Goal: Transaction & Acquisition: Book appointment/travel/reservation

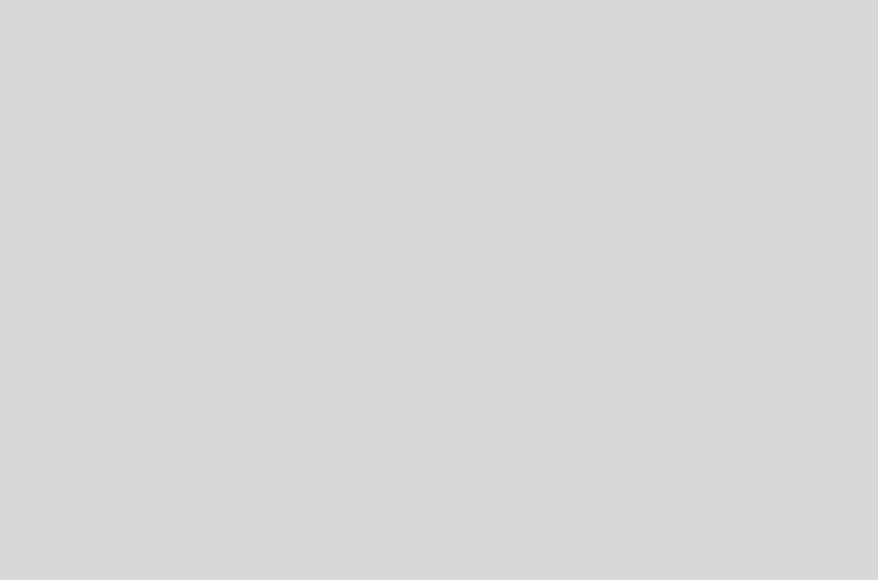
select select "pt"
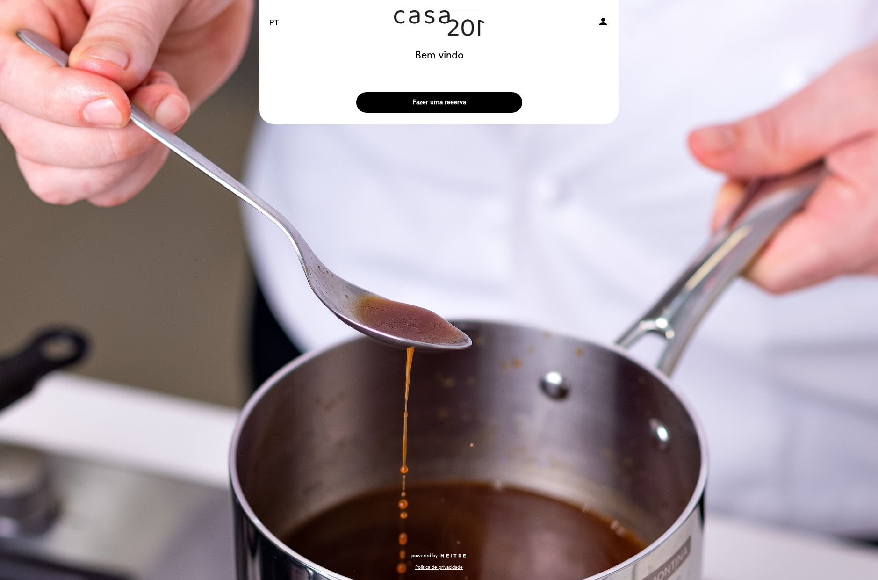
click at [453, 102] on button "Fazer uma reserva" at bounding box center [439, 102] width 166 height 21
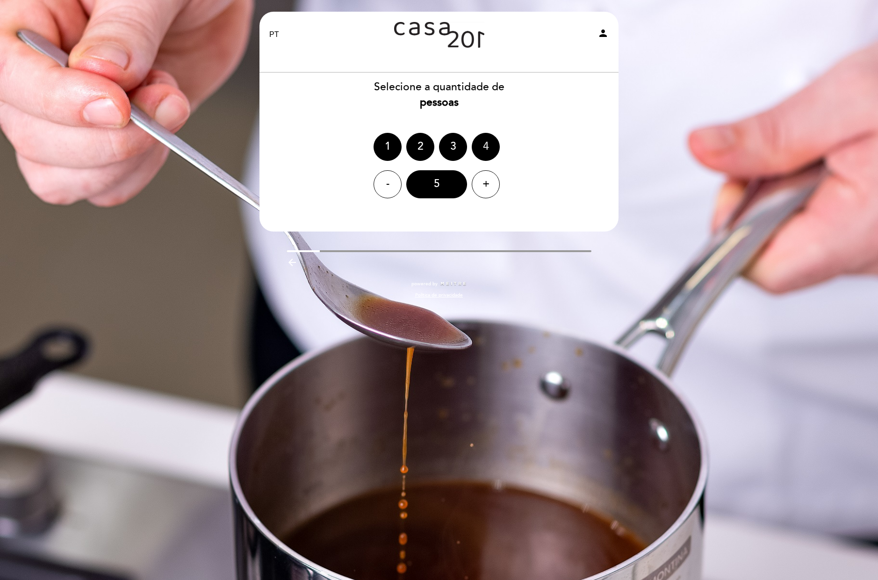
click at [480, 150] on div "4" at bounding box center [486, 147] width 28 height 28
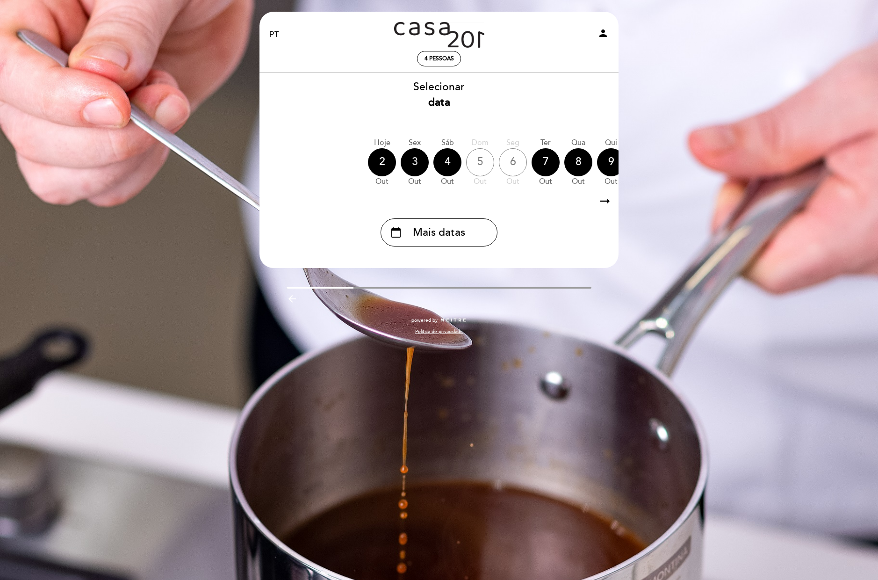
click at [416, 167] on div "3" at bounding box center [415, 162] width 28 height 28
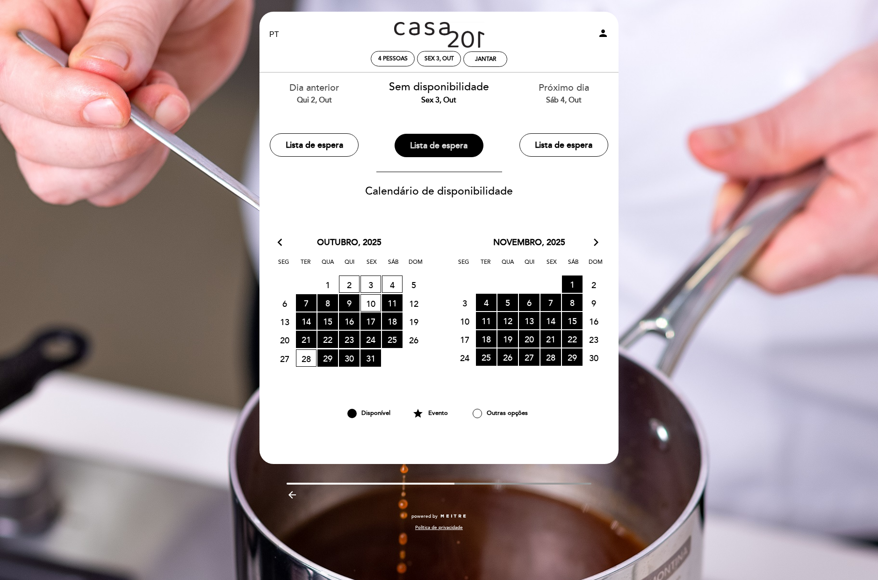
click at [451, 145] on button "Lista de espera" at bounding box center [439, 145] width 89 height 23
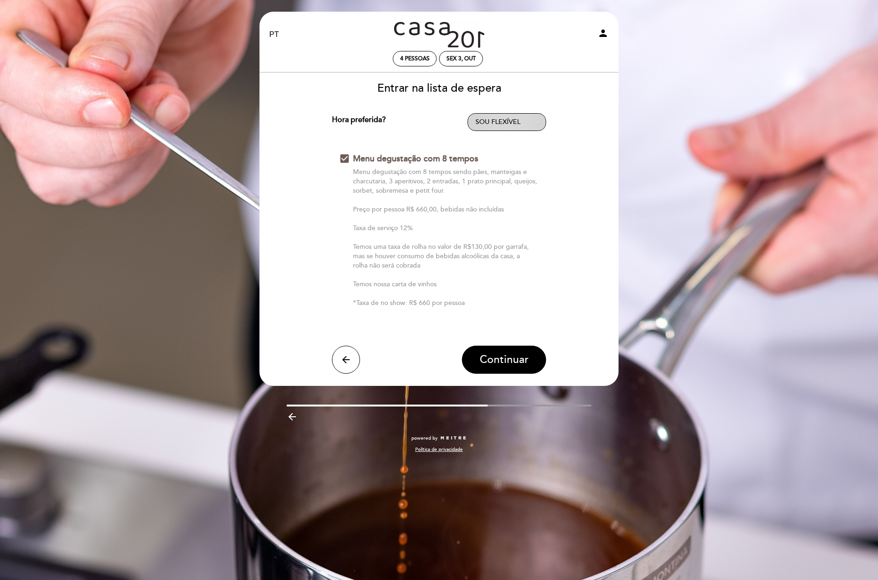
click at [510, 122] on span "SOU FLEXÍVEL" at bounding box center [498, 122] width 45 height 8
click at [499, 144] on link "SOU FLEXÍVEL" at bounding box center [507, 140] width 79 height 11
click at [352, 357] on button "arrow_back" at bounding box center [346, 360] width 28 height 28
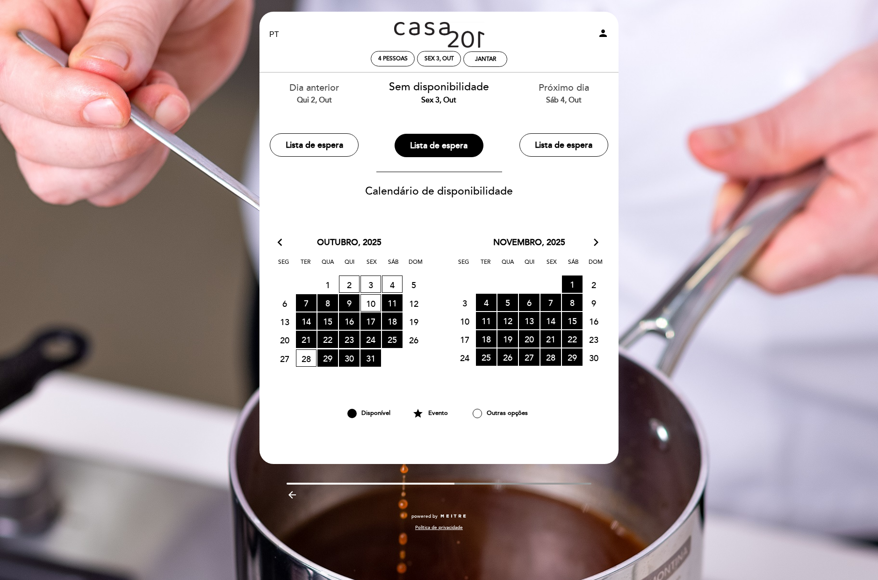
click at [319, 95] on div "Qui 2, out" at bounding box center [314, 100] width 111 height 11
click at [349, 306] on span "9 RESERVAS DISPONÍVEIS" at bounding box center [349, 302] width 21 height 17
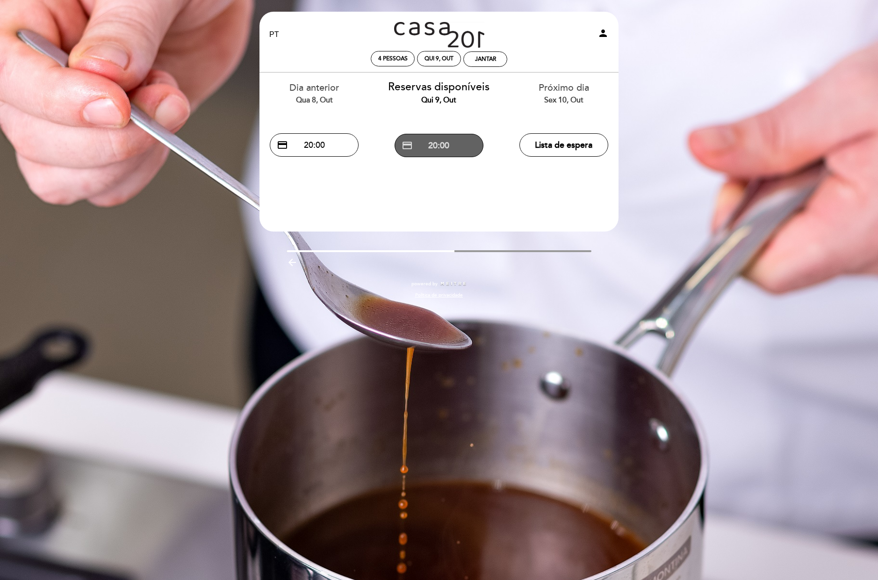
click at [437, 155] on button "credit_card 20:00" at bounding box center [439, 145] width 89 height 23
